Goal: Entertainment & Leisure: Consume media (video, audio)

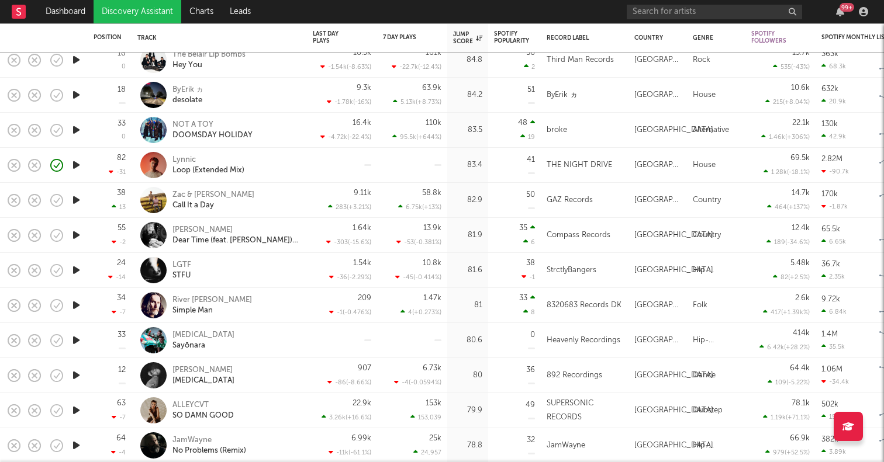
click at [75, 238] on icon "button" at bounding box center [76, 235] width 12 height 15
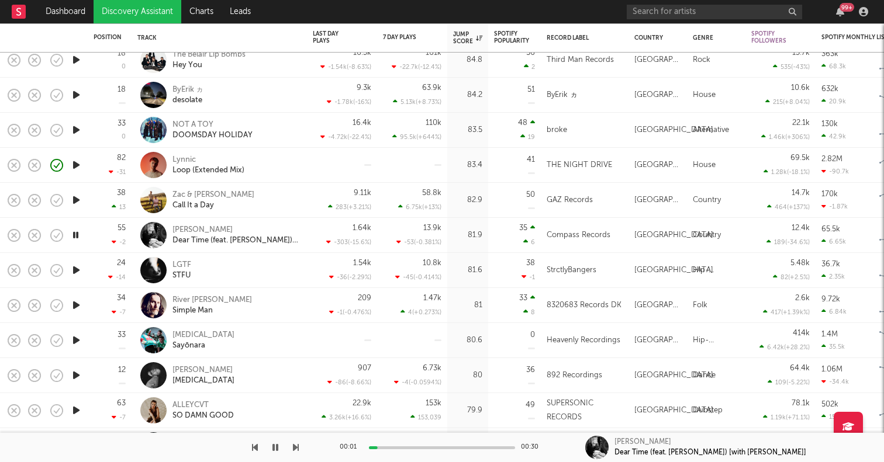
click at [83, 241] on div at bounding box center [75, 235] width 23 height 35
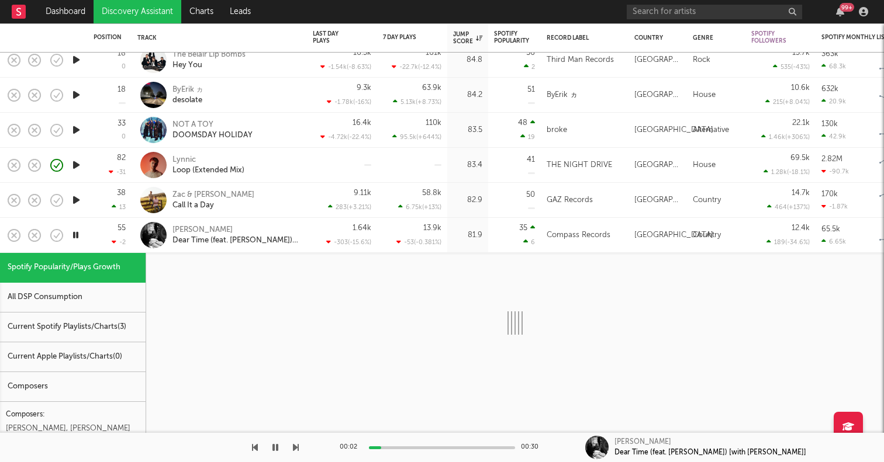
click at [75, 231] on icon "button" at bounding box center [75, 235] width 11 height 15
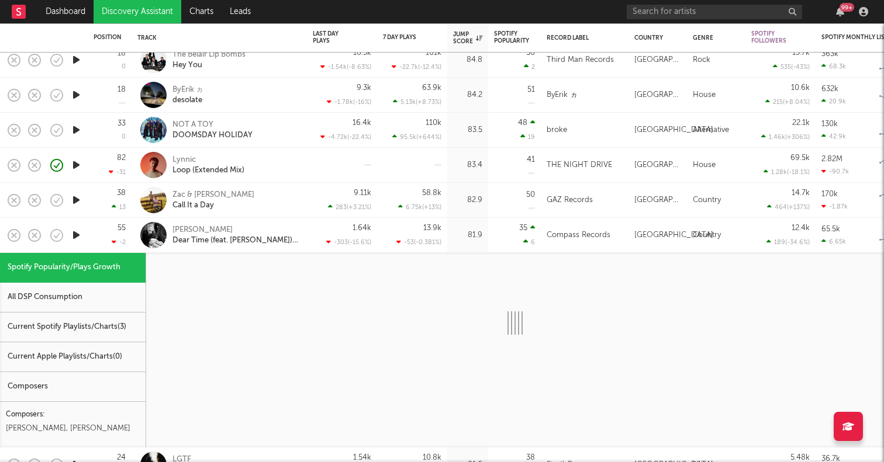
click at [95, 219] on div "55 -2" at bounding box center [110, 235] width 32 height 34
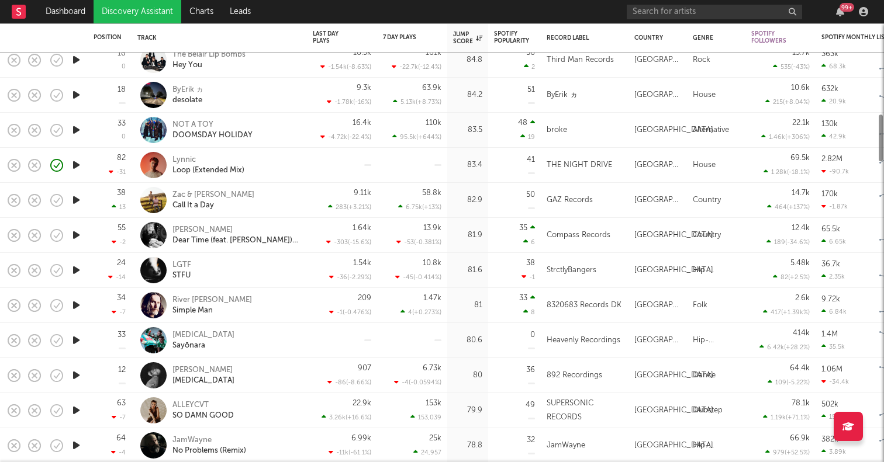
click at [74, 200] on icon "button" at bounding box center [76, 200] width 12 height 15
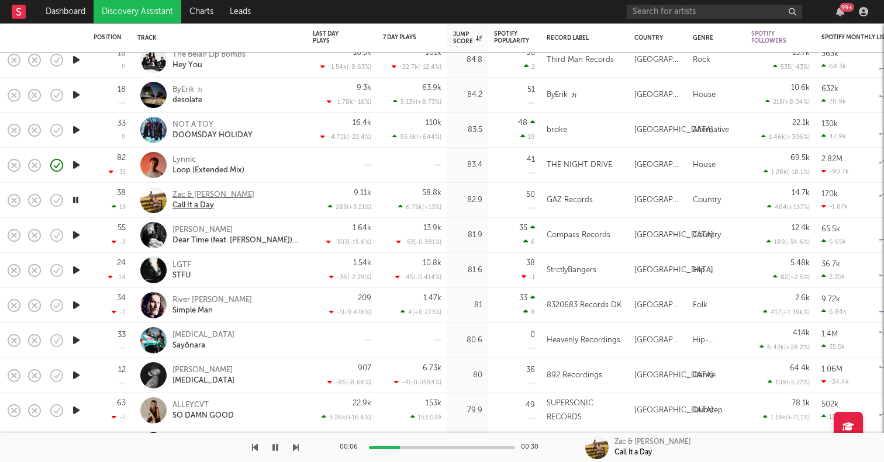
click at [201, 190] on div "Zac & [PERSON_NAME]" at bounding box center [213, 195] width 82 height 11
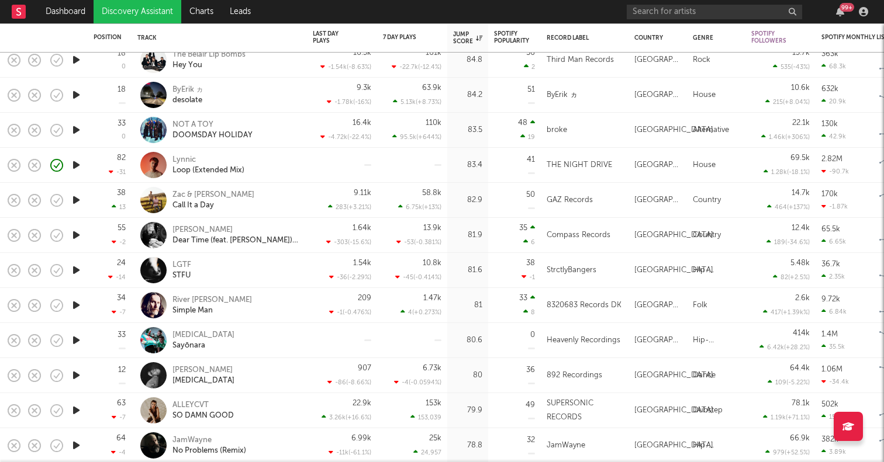
click at [78, 303] on icon "button" at bounding box center [76, 305] width 12 height 15
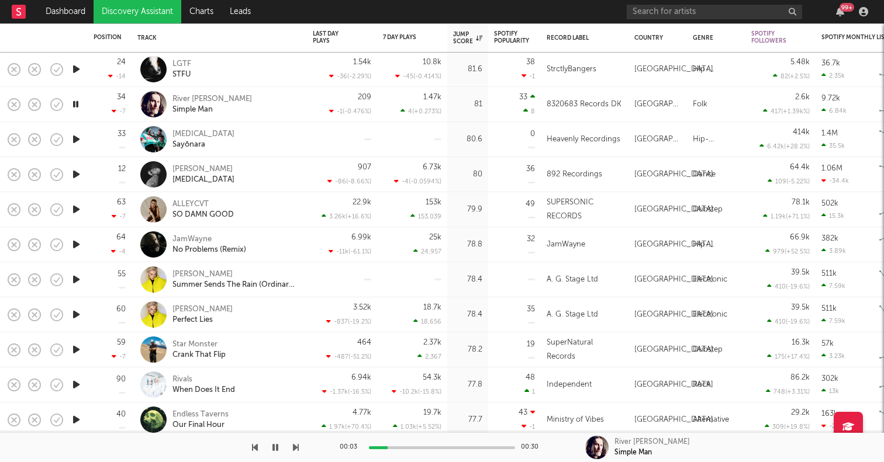
click at [78, 351] on icon "button" at bounding box center [76, 349] width 12 height 15
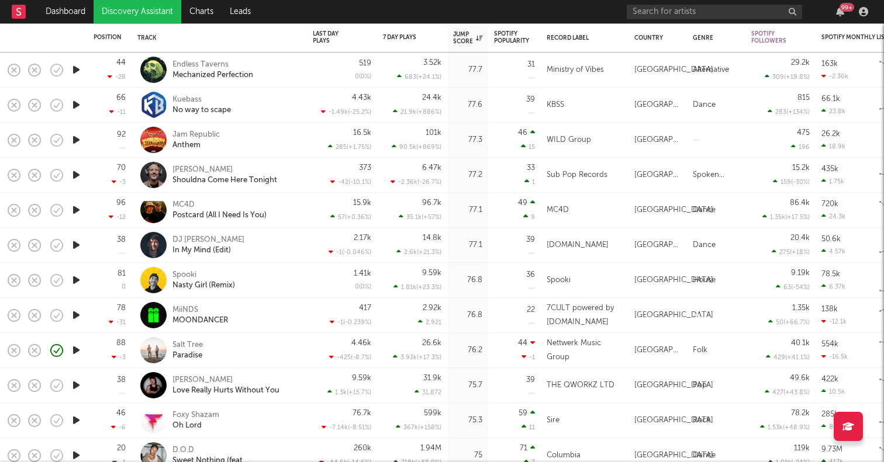
click at [78, 349] on icon "button" at bounding box center [76, 350] width 12 height 15
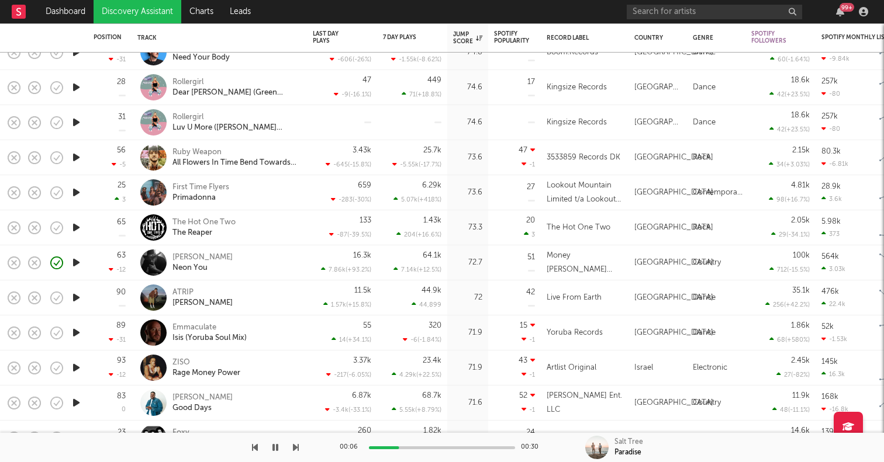
click at [78, 334] on icon "button" at bounding box center [76, 333] width 12 height 15
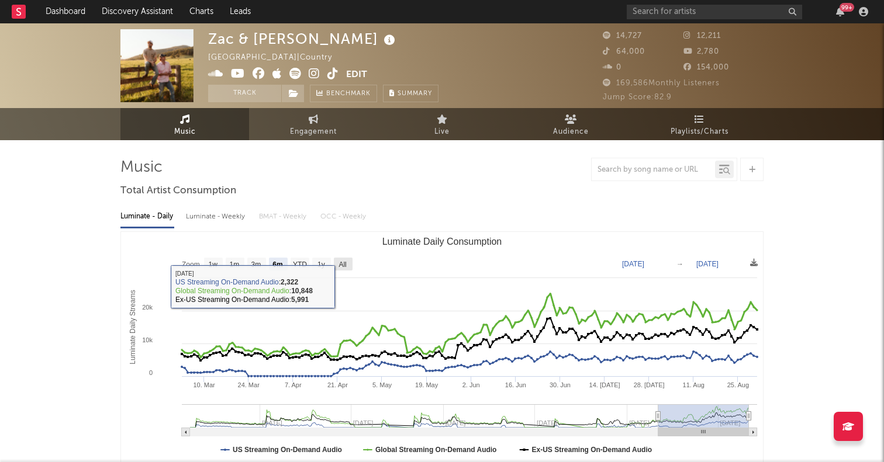
click at [344, 262] on text "All" at bounding box center [342, 265] width 8 height 8
select select "All"
type input "2022-08-14"
